Goal: Download file/media

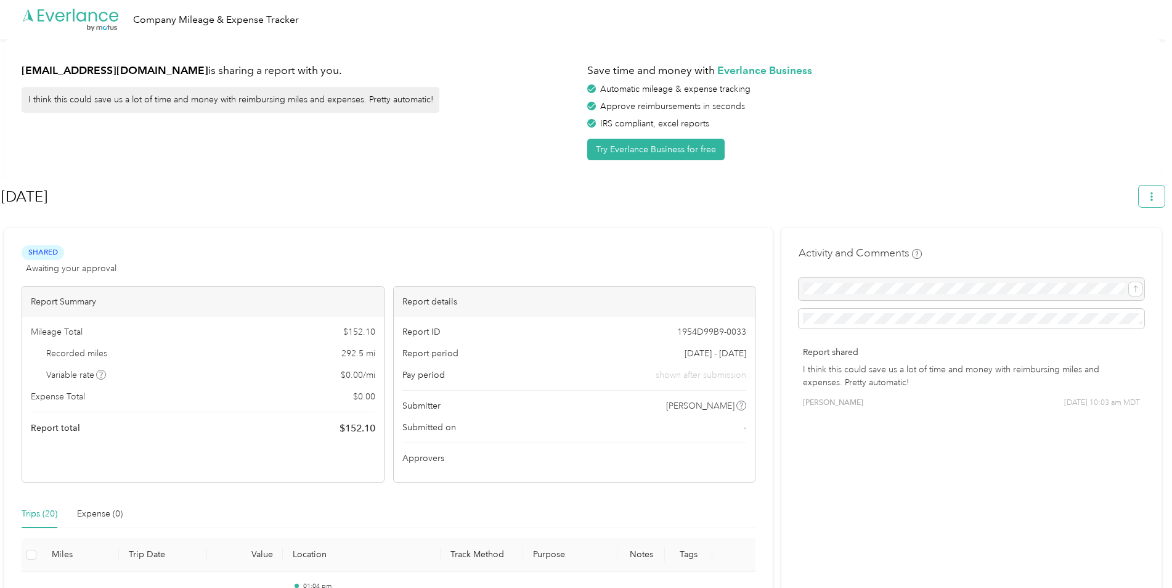
click at [1155, 196] on icon "button" at bounding box center [1151, 196] width 9 height 9
click at [1131, 248] on span "Download" at bounding box center [1122, 254] width 41 height 13
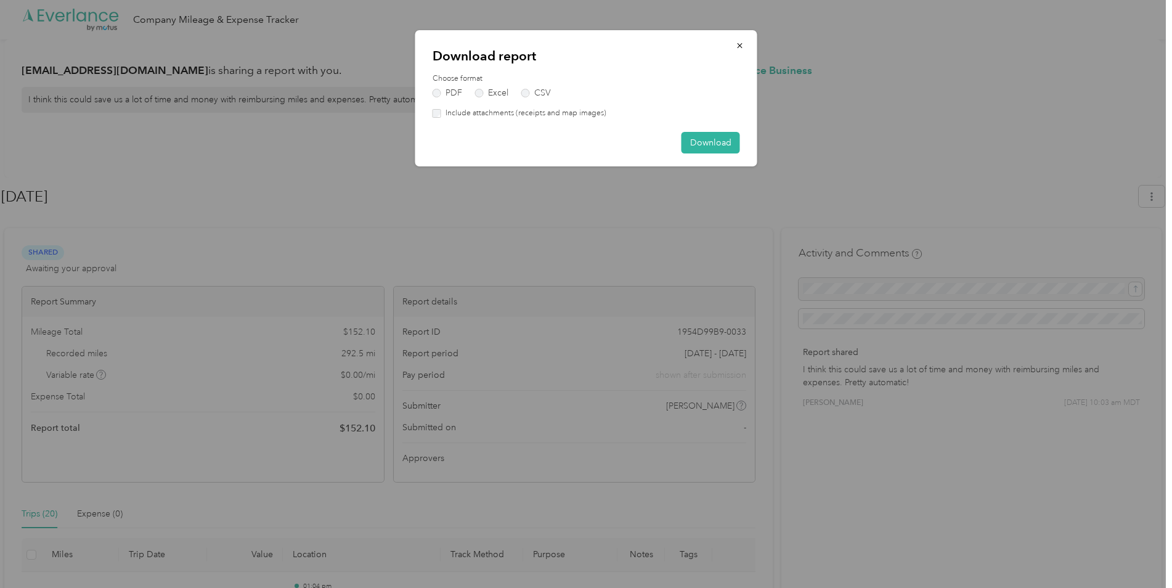
click at [436, 118] on div "Include attachments (receipts and map images)" at bounding box center [587, 113] width 308 height 11
click at [709, 141] on button "Download" at bounding box center [711, 143] width 59 height 22
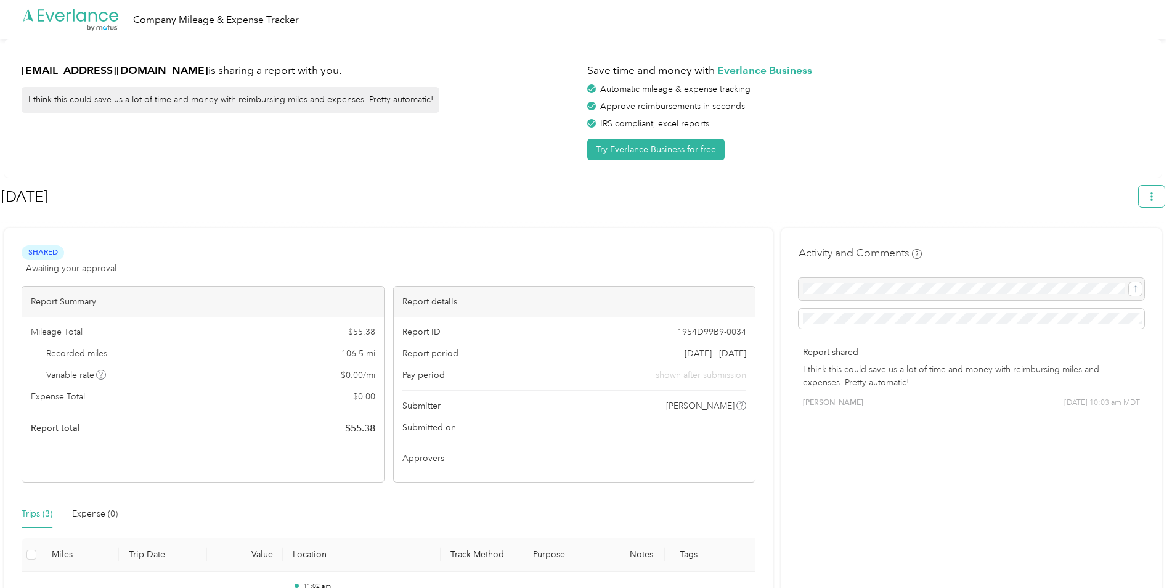
click at [1156, 197] on icon "button" at bounding box center [1151, 196] width 9 height 9
click at [1114, 248] on span "Download" at bounding box center [1122, 254] width 41 height 13
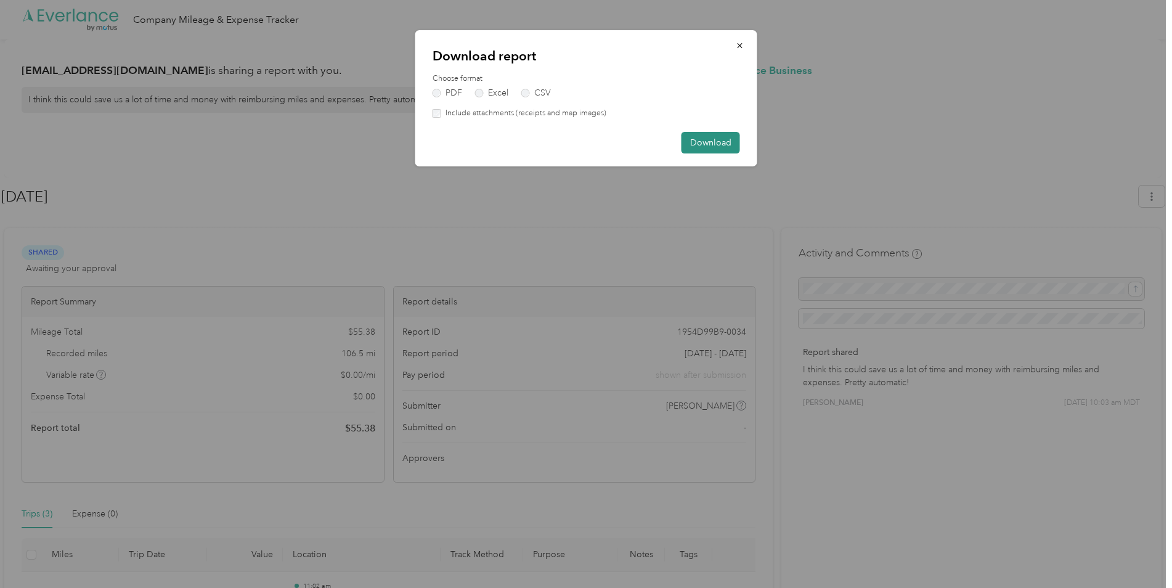
click at [705, 145] on button "Download" at bounding box center [711, 143] width 59 height 22
